Goal: Information Seeking & Learning: Learn about a topic

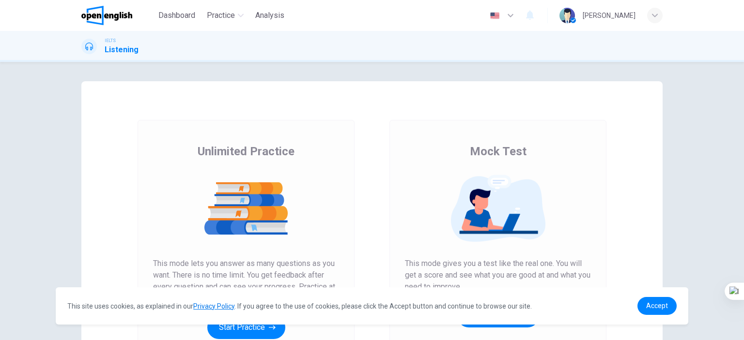
drag, startPoint x: 743, startPoint y: 98, endPoint x: 740, endPoint y: 103, distance: 6.2
click at [743, 111] on div at bounding box center [743, 170] width 0 height 340
click at [664, 304] on span "Accept" at bounding box center [657, 306] width 22 height 8
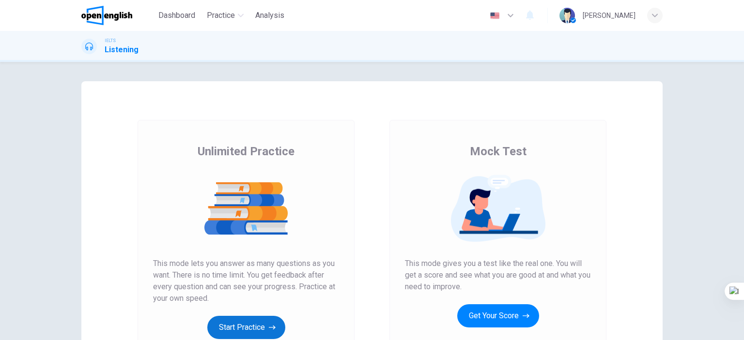
click at [246, 325] on button "Start Practice" at bounding box center [246, 327] width 78 height 23
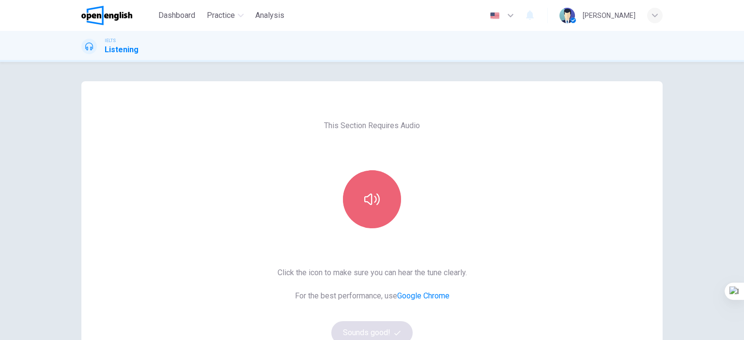
click at [380, 203] on button "button" at bounding box center [372, 199] width 58 height 58
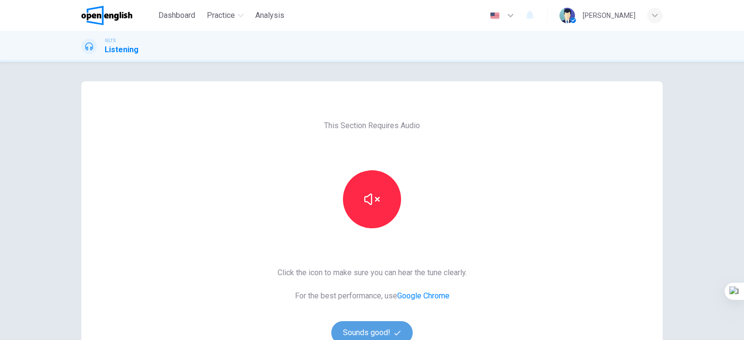
click at [386, 331] on button "Sounds good!" at bounding box center [371, 333] width 81 height 23
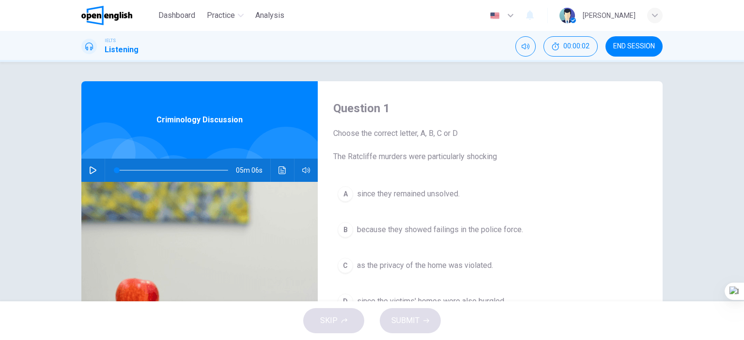
click at [90, 176] on button "button" at bounding box center [92, 170] width 15 height 23
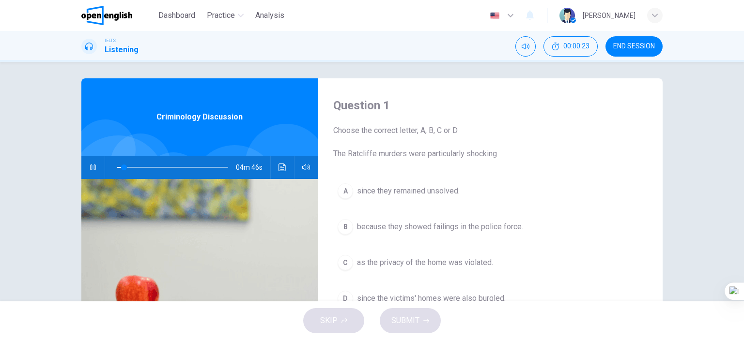
scroll to position [3, 0]
click at [87, 171] on button "button" at bounding box center [92, 166] width 15 height 23
click at [89, 169] on icon "button" at bounding box center [93, 167] width 8 height 8
click at [89, 164] on icon "button" at bounding box center [93, 167] width 8 height 8
drag, startPoint x: 743, startPoint y: 141, endPoint x: 743, endPoint y: 203, distance: 62.0
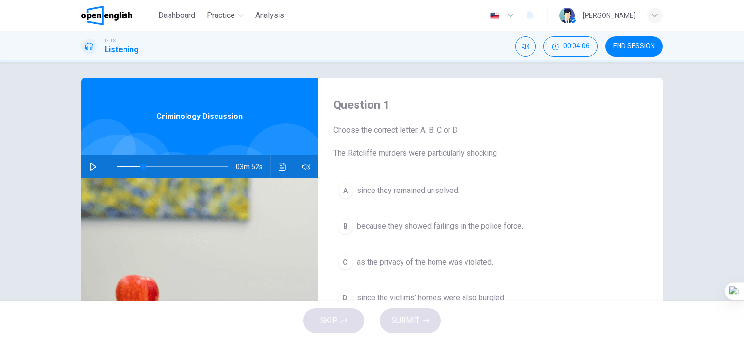
click at [743, 203] on div at bounding box center [743, 170] width 0 height 340
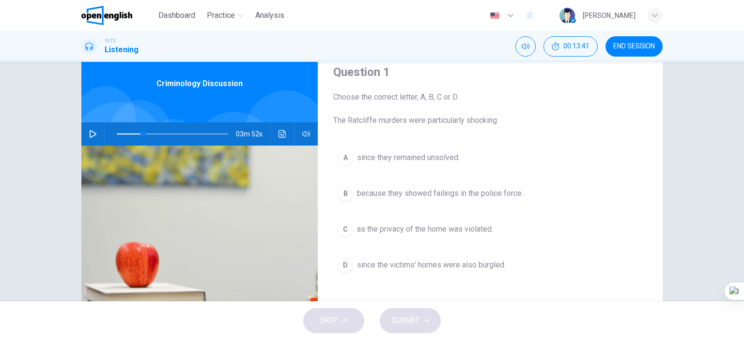
scroll to position [29, 0]
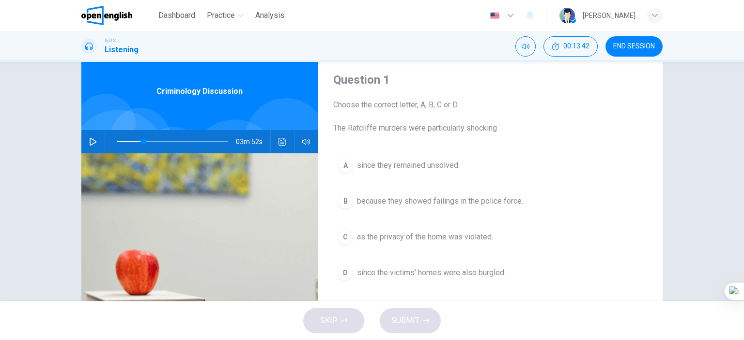
click at [89, 144] on icon "button" at bounding box center [93, 142] width 8 height 8
click at [92, 141] on icon "button" at bounding box center [93, 142] width 8 height 8
click at [98, 134] on div "03m 36s" at bounding box center [199, 141] width 236 height 23
click at [95, 140] on button "button" at bounding box center [92, 141] width 15 height 23
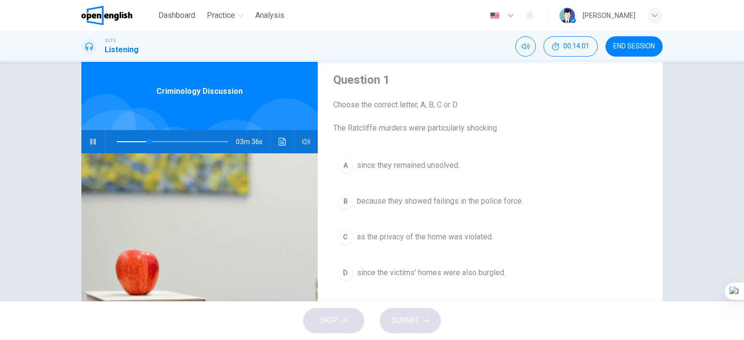
type input "**"
drag, startPoint x: 638, startPoint y: 44, endPoint x: 409, endPoint y: 39, distance: 229.1
click at [637, 44] on span "END SESSION" at bounding box center [634, 47] width 42 height 8
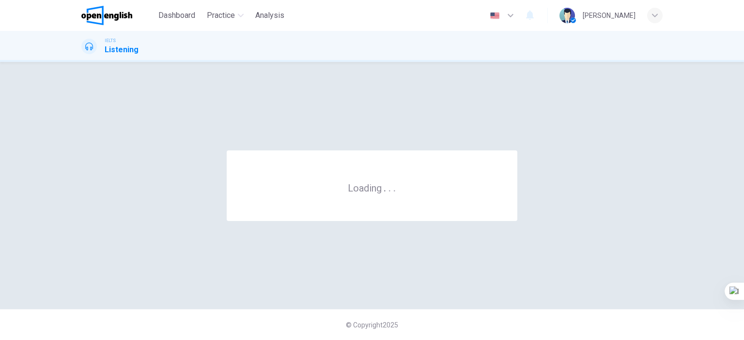
scroll to position [0, 0]
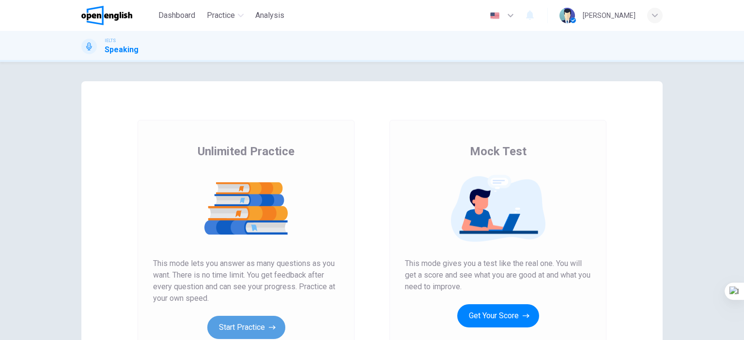
click at [245, 323] on button "Start Practice" at bounding box center [246, 327] width 78 height 23
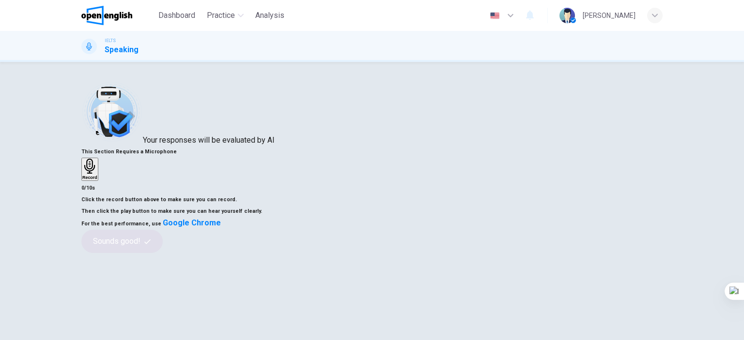
drag, startPoint x: 743, startPoint y: 135, endPoint x: 743, endPoint y: 147, distance: 11.6
click at [743, 147] on div at bounding box center [743, 170] width 0 height 340
drag, startPoint x: 743, startPoint y: 135, endPoint x: 743, endPoint y: 142, distance: 7.3
click at [743, 144] on div at bounding box center [743, 170] width 0 height 340
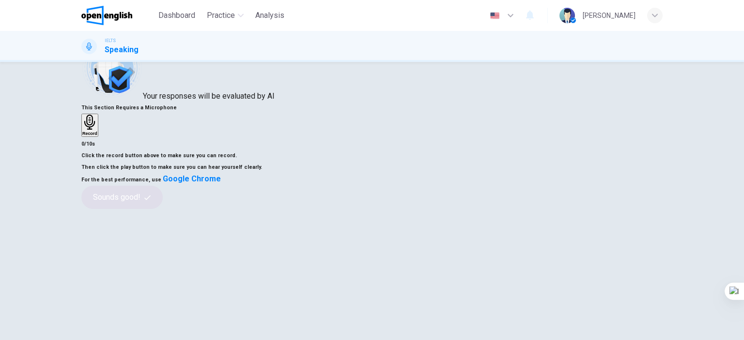
scroll to position [18, 0]
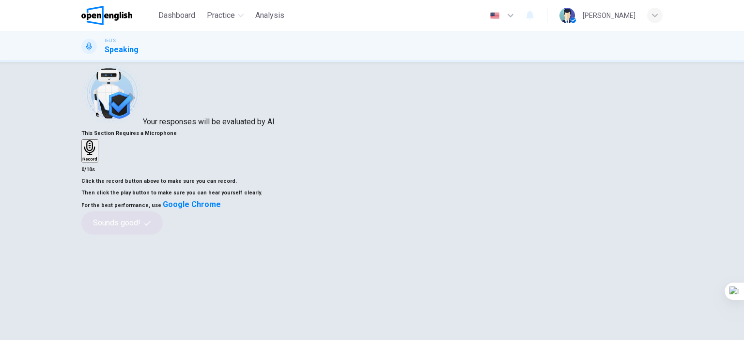
click at [95, 152] on icon "button" at bounding box center [89, 147] width 11 height 15
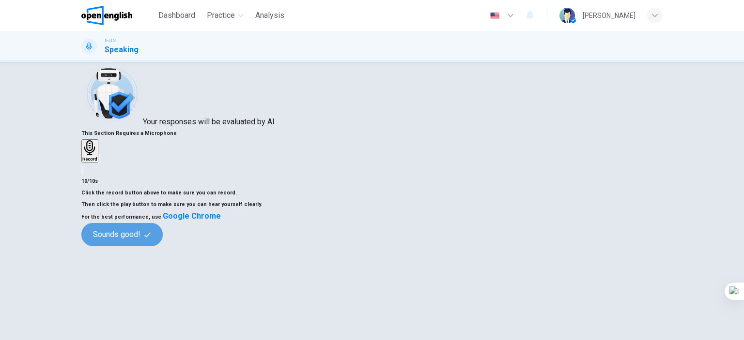
click at [163, 247] on button "Sounds good!" at bounding box center [121, 234] width 81 height 23
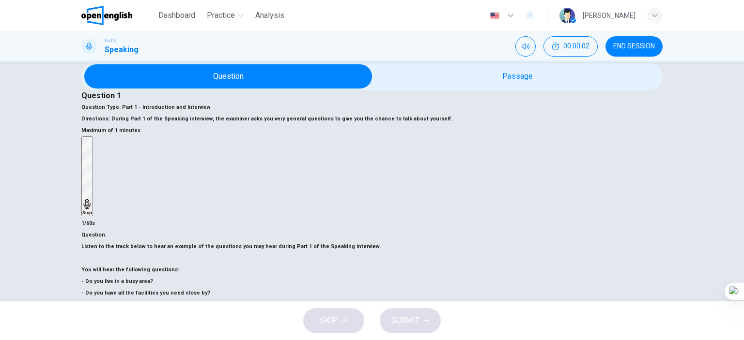
drag, startPoint x: 743, startPoint y: 98, endPoint x: 743, endPoint y: 114, distance: 16.0
click at [743, 114] on html "This site uses cookies, as explained in our Privacy Policy . If you agree to th…" at bounding box center [372, 170] width 744 height 340
drag, startPoint x: 489, startPoint y: 278, endPoint x: 495, endPoint y: 278, distance: 5.8
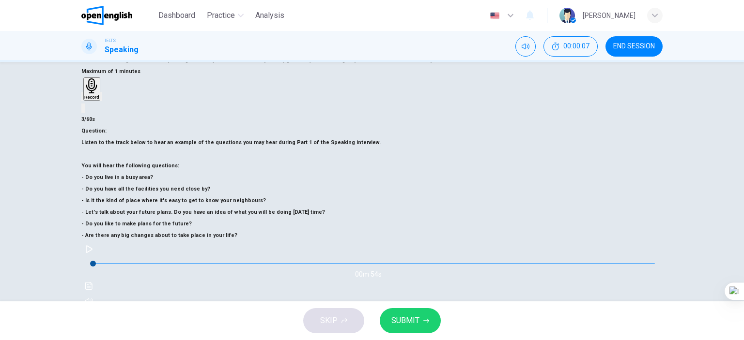
scroll to position [78, 0]
click at [363, 340] on icon "button" at bounding box center [363, 342] width 0 height 0
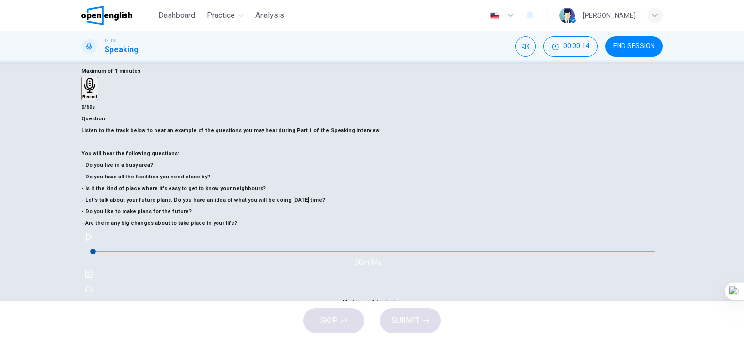
drag, startPoint x: 105, startPoint y: 288, endPoint x: 112, endPoint y: 290, distance: 7.5
click at [93, 241] on icon "button" at bounding box center [89, 237] width 8 height 8
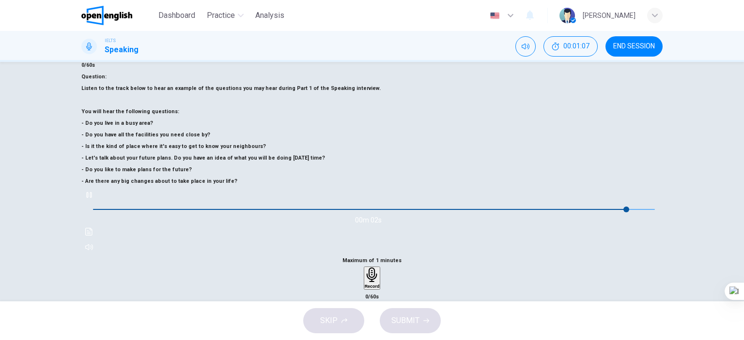
scroll to position [120, 0]
type input "*"
click at [380, 268] on div "Record" at bounding box center [372, 278] width 15 height 21
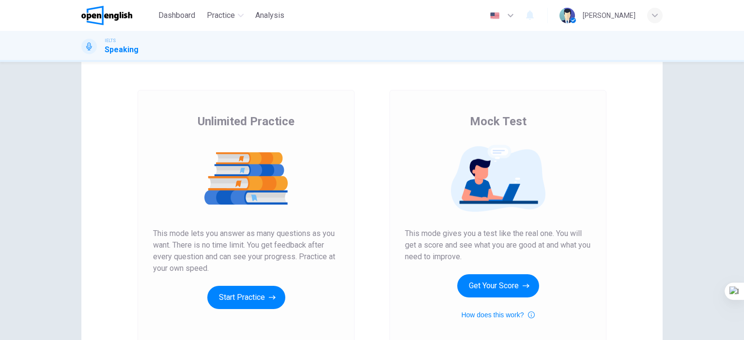
scroll to position [29, 0]
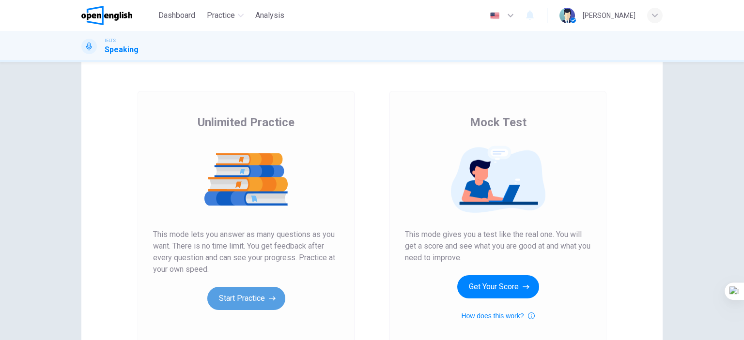
click at [239, 293] on button "Start Practice" at bounding box center [246, 298] width 78 height 23
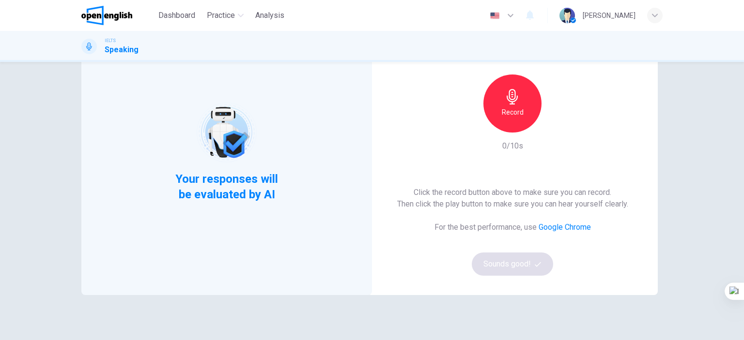
scroll to position [81, 0]
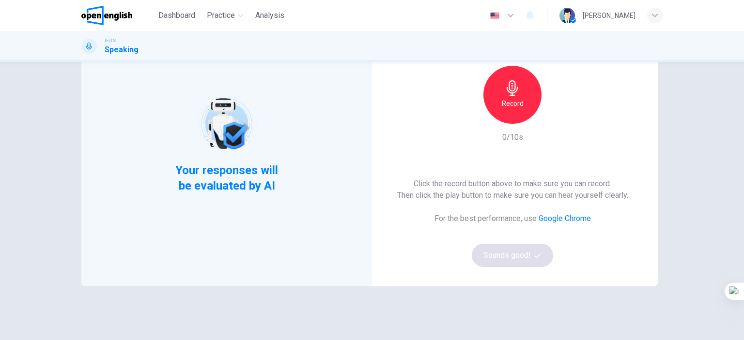
click at [510, 102] on h6 "Record" at bounding box center [513, 104] width 22 height 12
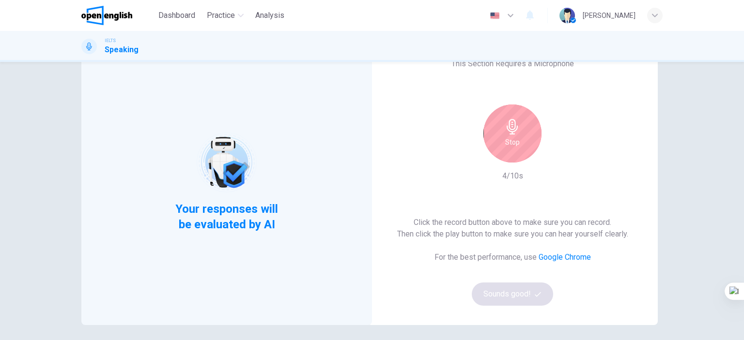
scroll to position [42, 0]
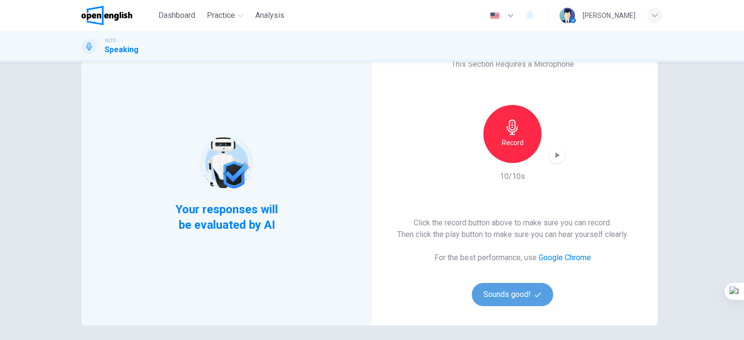
click at [528, 299] on button "Sounds good!" at bounding box center [512, 294] width 81 height 23
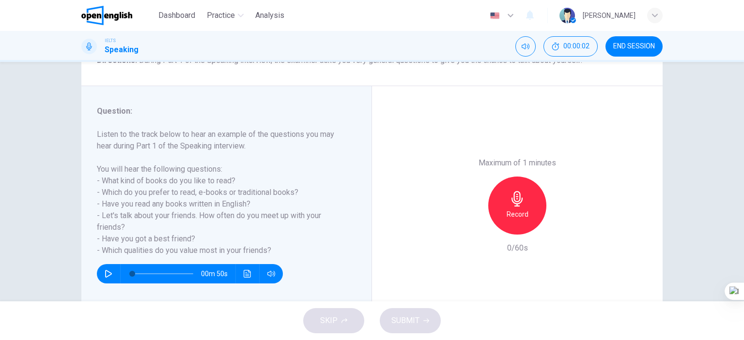
scroll to position [101, 0]
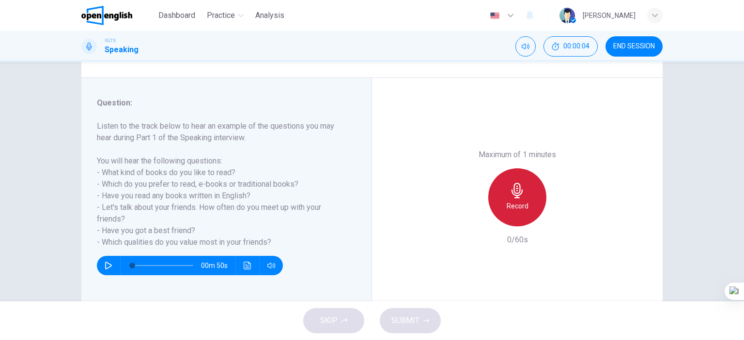
click at [527, 212] on div "Record" at bounding box center [517, 198] width 58 height 58
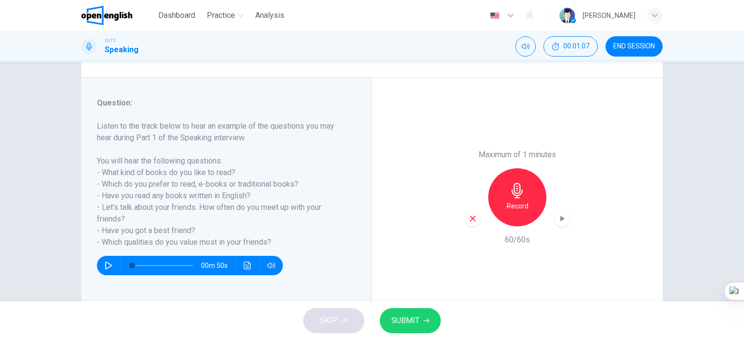
click at [595, 210] on div "Maximum of 1 minutes Record 60/60s" at bounding box center [517, 197] width 291 height 239
click at [409, 319] on span "SUBMIT" at bounding box center [405, 321] width 28 height 14
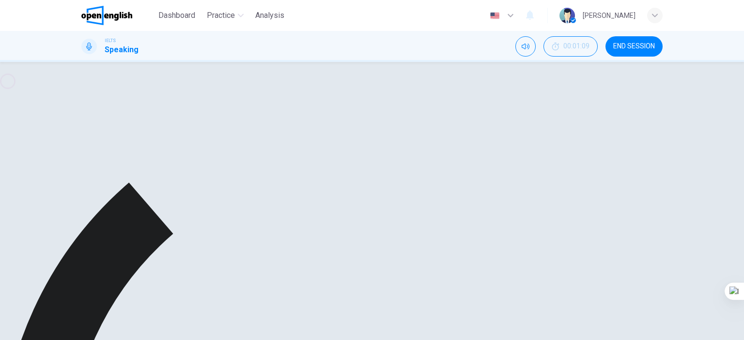
click at [560, 223] on div "button" at bounding box center [561, 218] width 15 height 15
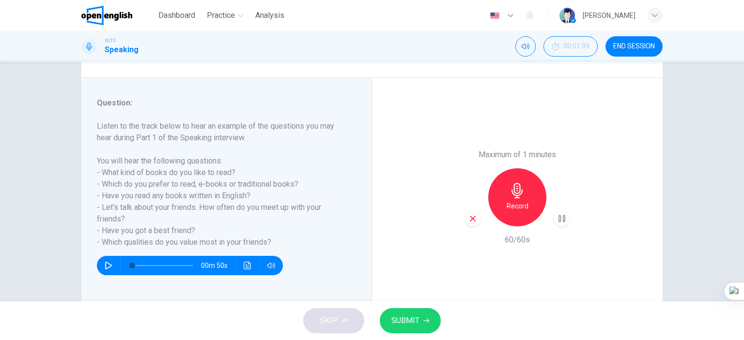
click at [414, 321] on span "SUBMIT" at bounding box center [405, 321] width 28 height 14
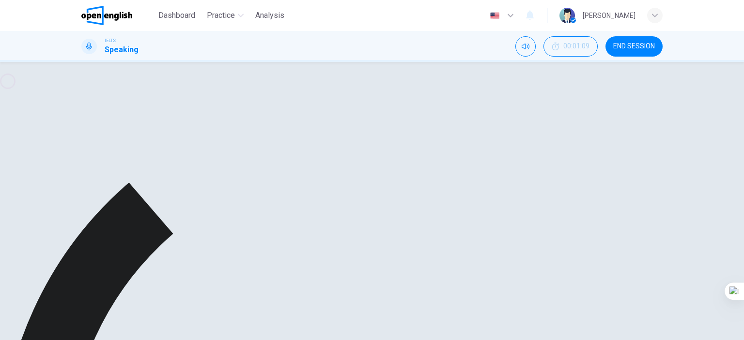
drag, startPoint x: 631, startPoint y: 42, endPoint x: 410, endPoint y: 44, distance: 221.4
click at [632, 43] on span "END SESSION" at bounding box center [634, 47] width 42 height 8
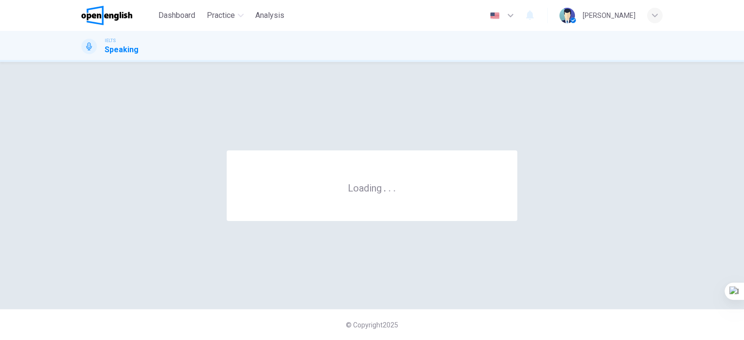
scroll to position [0, 0]
